Goal: Navigation & Orientation: Find specific page/section

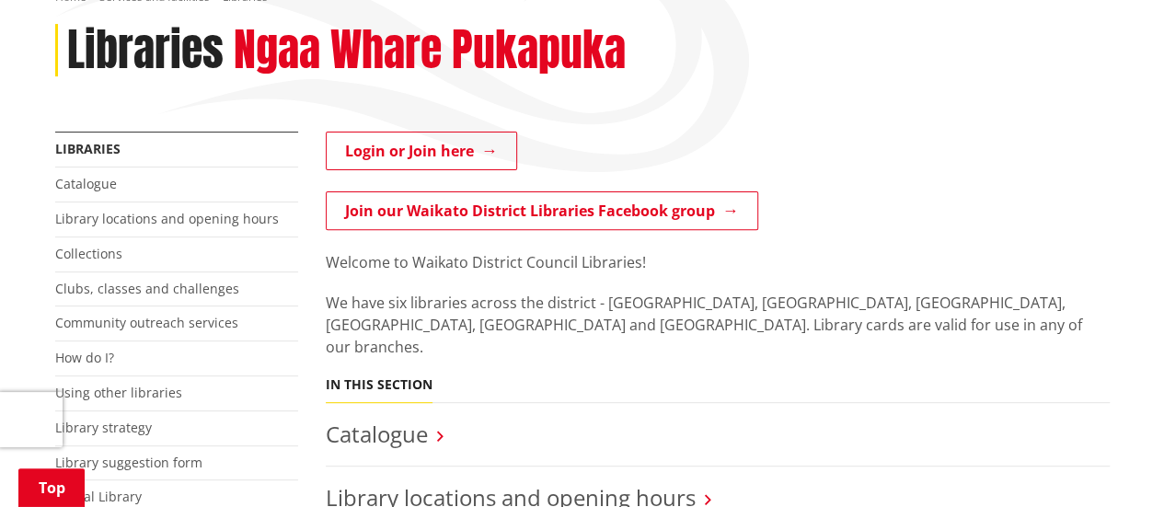
scroll to position [368, 0]
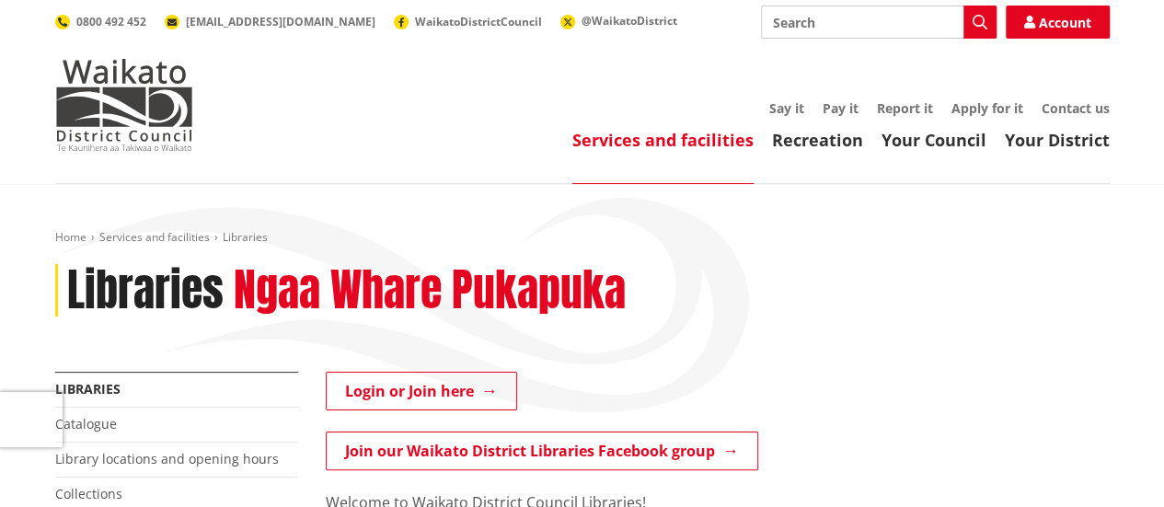
scroll to position [92, 0]
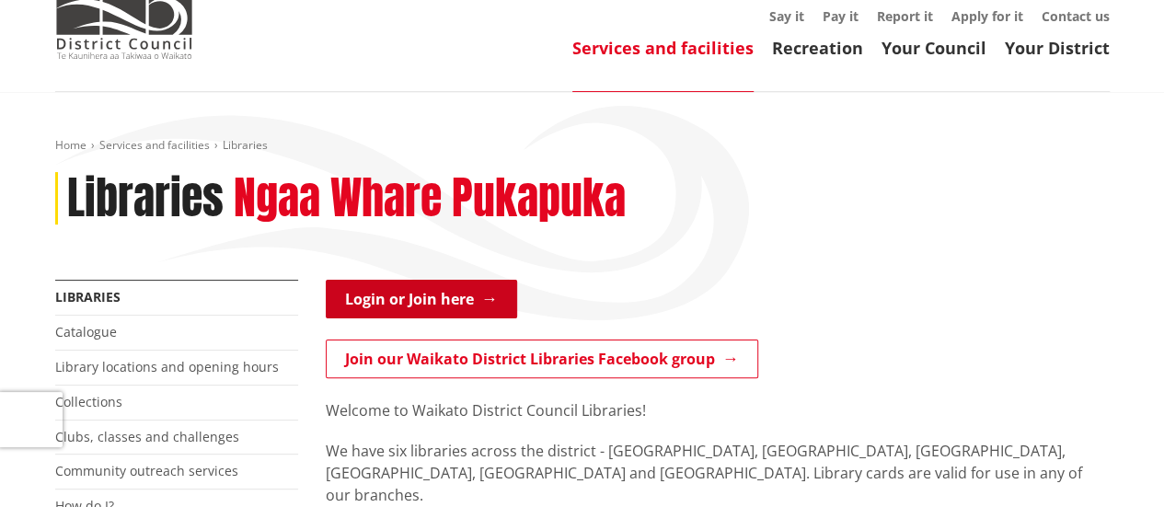
click at [422, 290] on link "Login or Join here" at bounding box center [421, 299] width 191 height 39
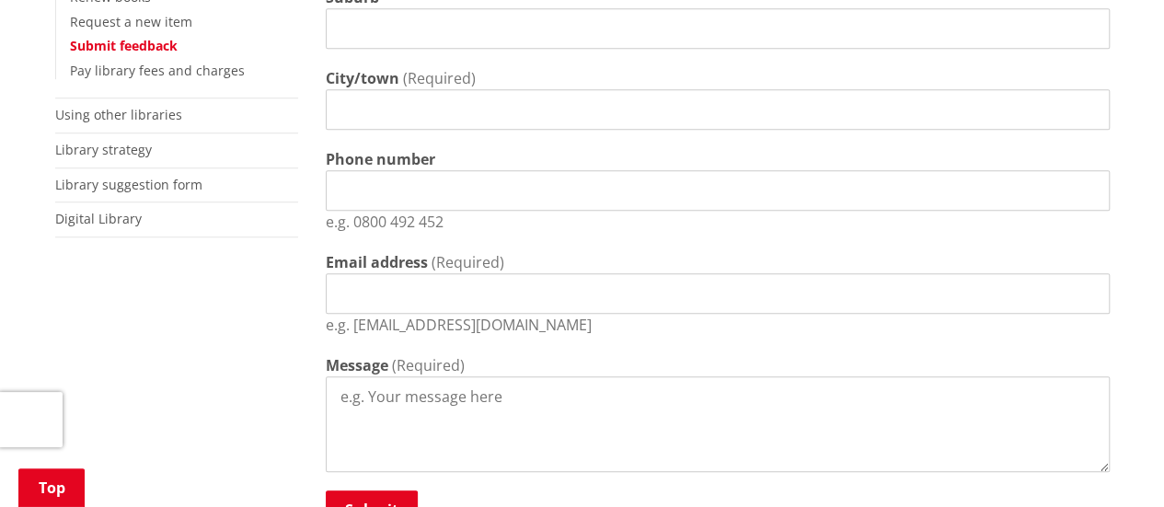
scroll to position [644, 0]
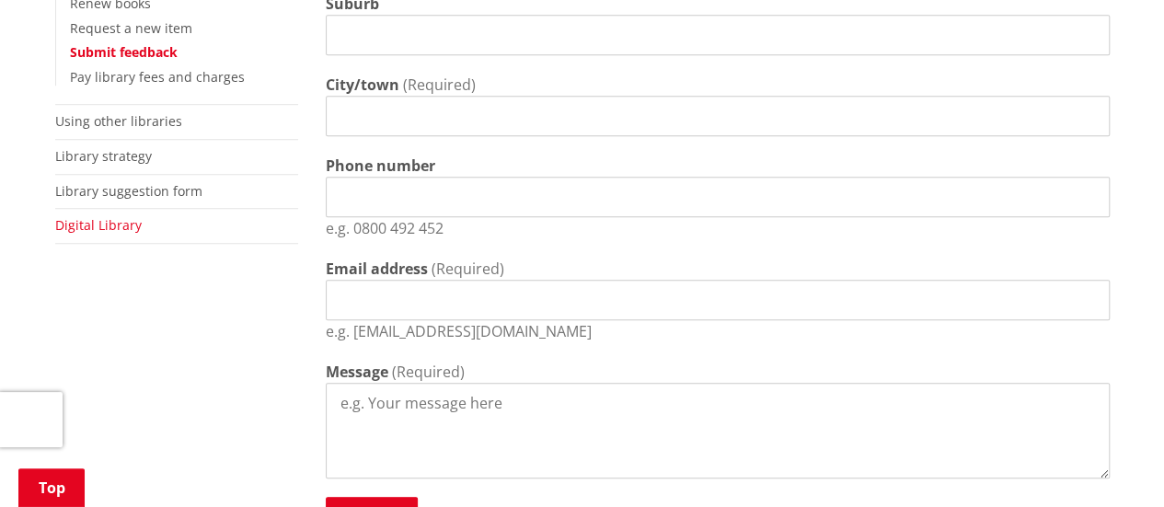
click at [70, 222] on link "Digital Library" at bounding box center [98, 224] width 87 height 17
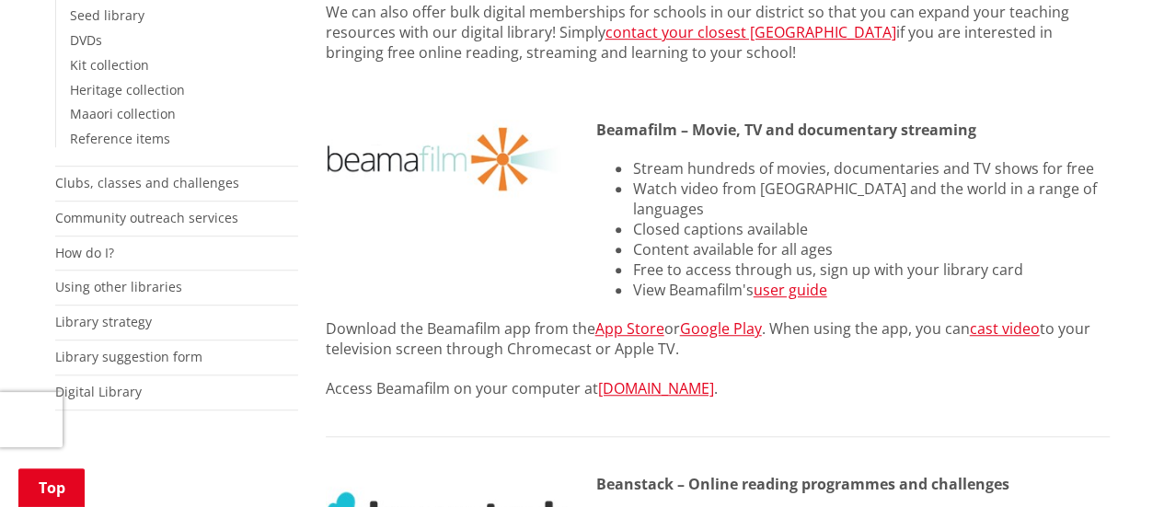
scroll to position [460, 0]
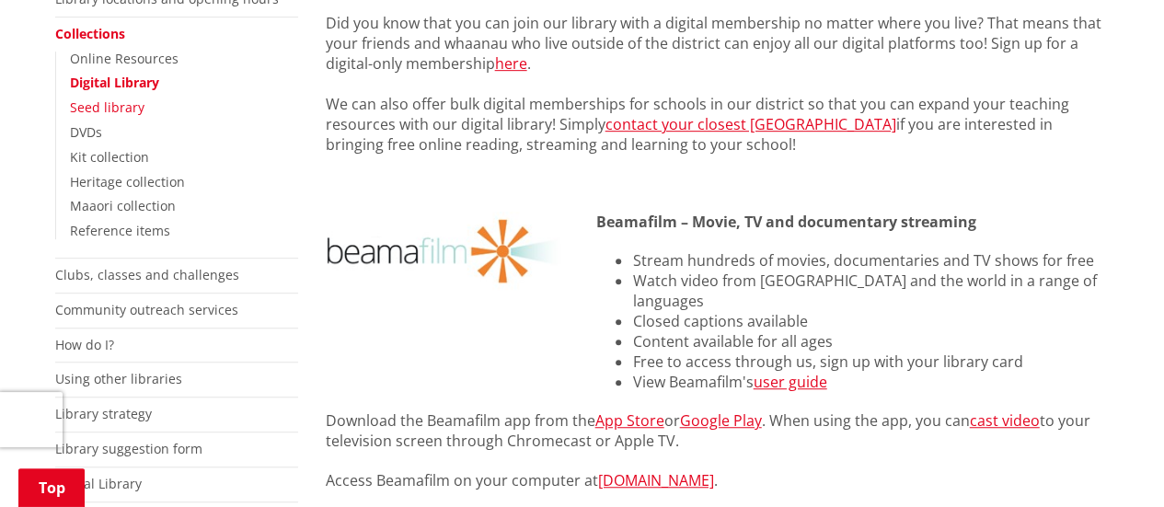
click at [115, 107] on link "Seed library" at bounding box center [107, 106] width 75 height 17
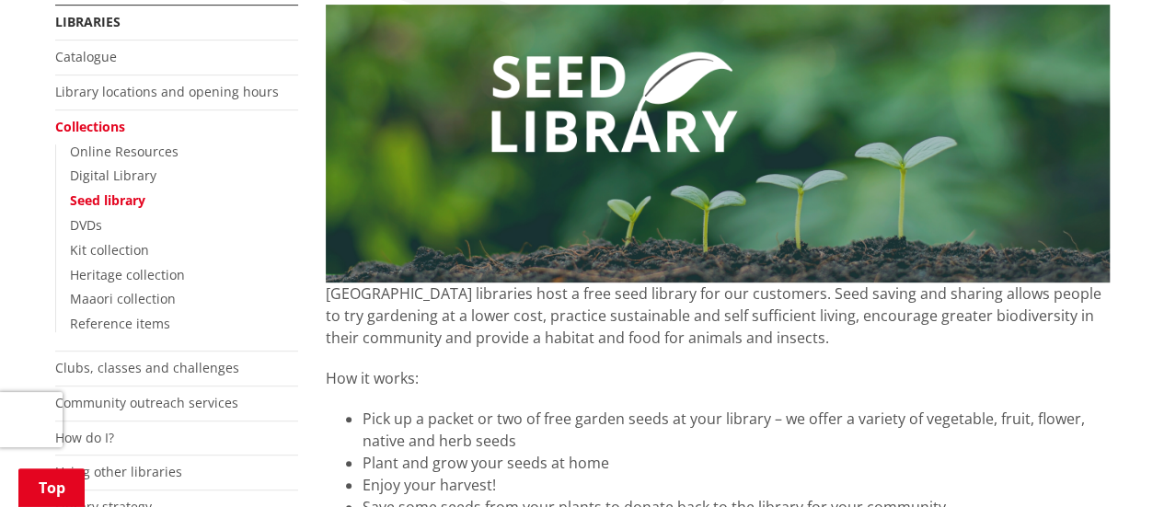
scroll to position [368, 0]
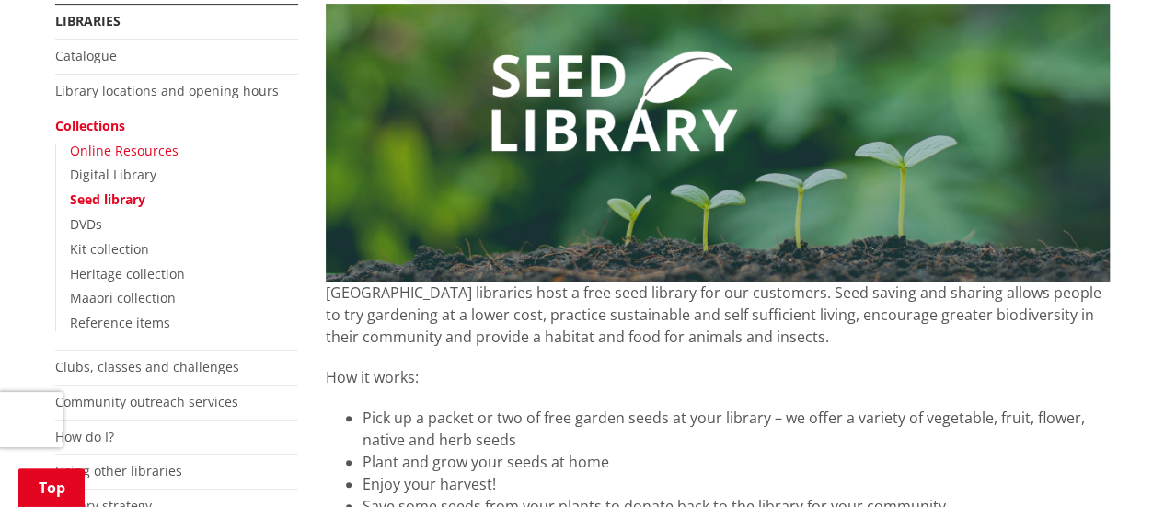
click at [120, 149] on link "Online Resources" at bounding box center [124, 150] width 109 height 17
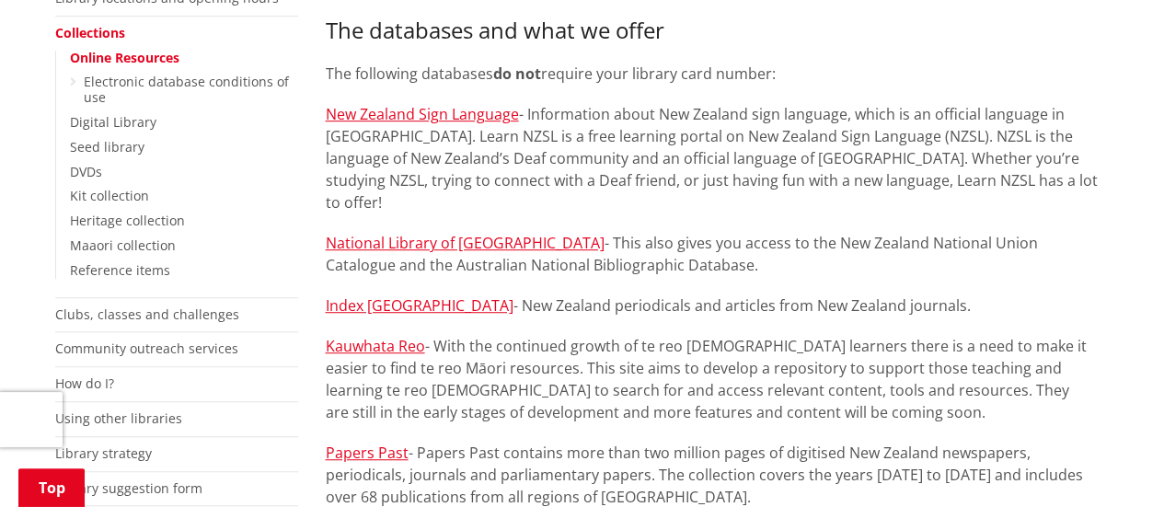
scroll to position [276, 0]
